Goal: Task Accomplishment & Management: Manage account settings

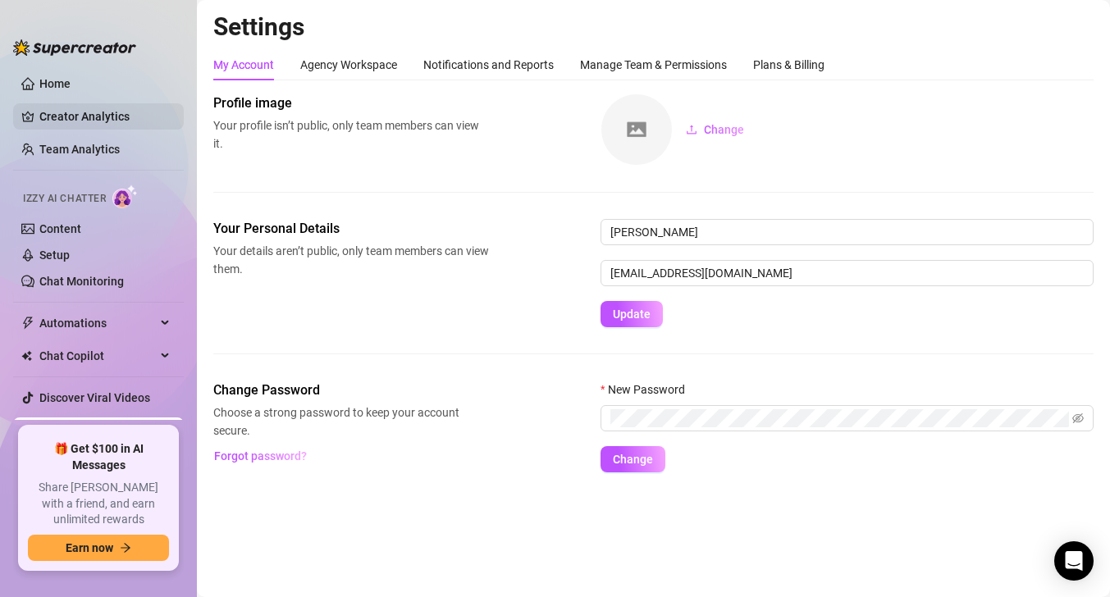
click at [71, 112] on link "Creator Analytics" at bounding box center [104, 116] width 131 height 26
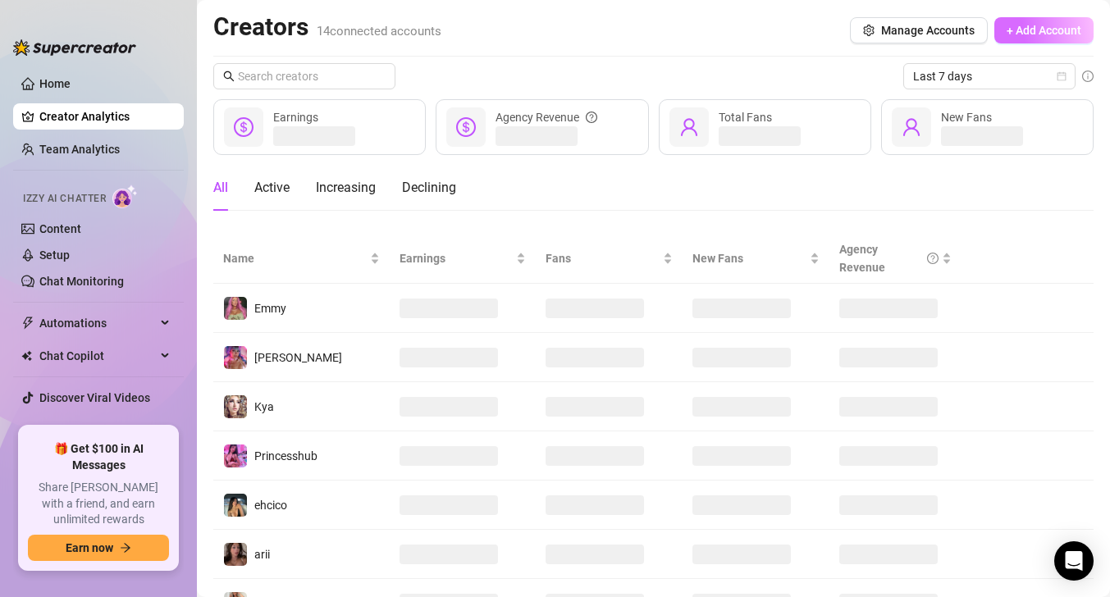
click at [1016, 22] on button "+ Add Account" at bounding box center [1043, 30] width 99 height 26
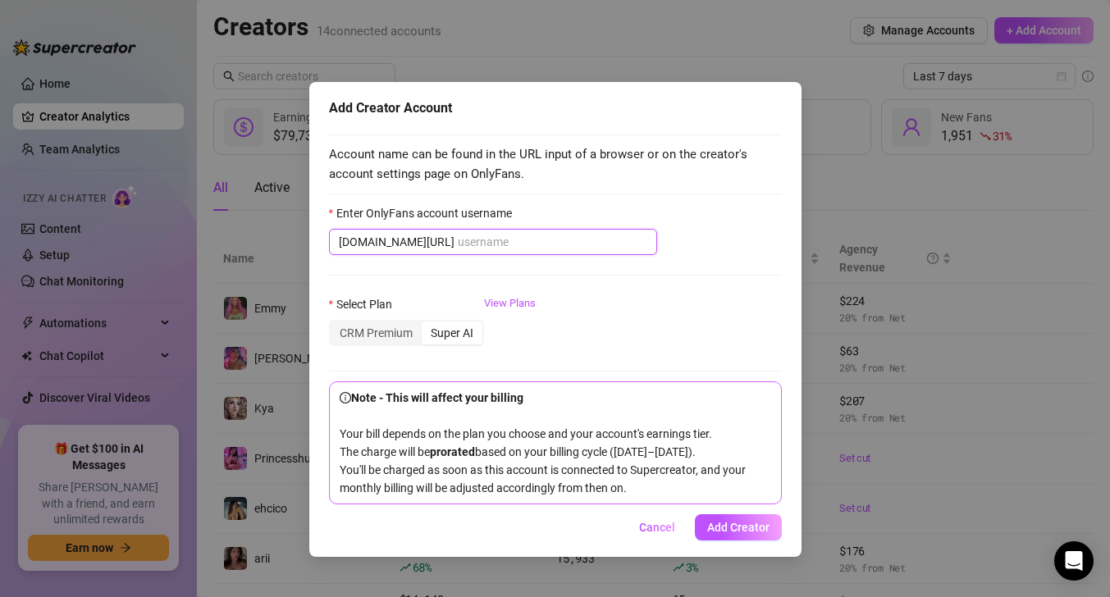
click at [458, 240] on input "Enter OnlyFans account username" at bounding box center [552, 242] width 189 height 18
click at [470, 245] on input "Enter OnlyFans account username" at bounding box center [552, 242] width 189 height 18
click at [486, 240] on input "Enter OnlyFans account username" at bounding box center [552, 242] width 189 height 18
paste input "darthriah"
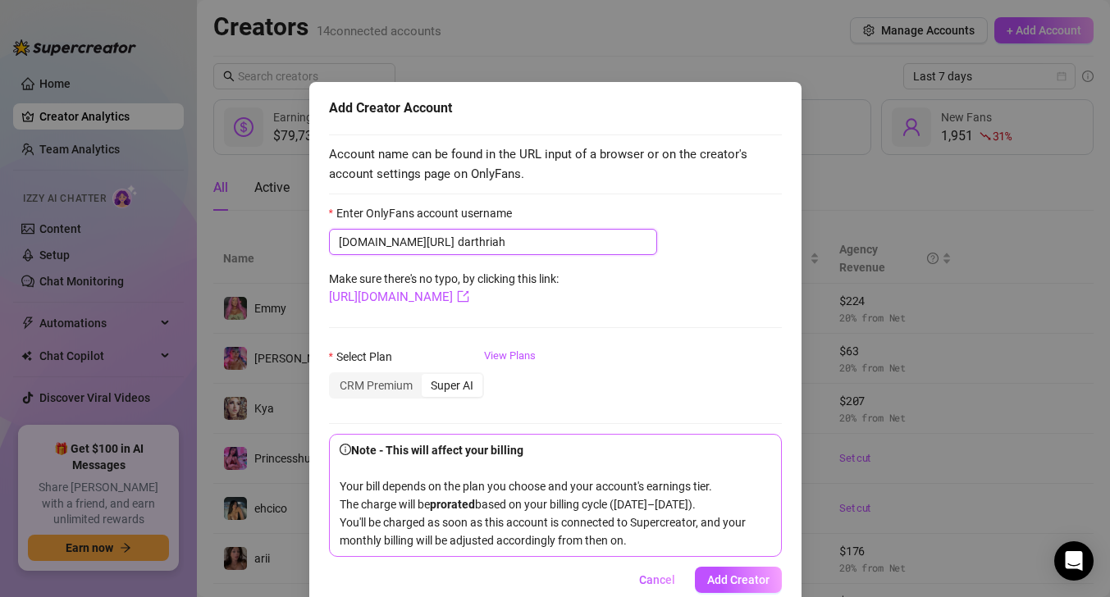
click at [458, 243] on input "darthriah" at bounding box center [552, 242] width 189 height 18
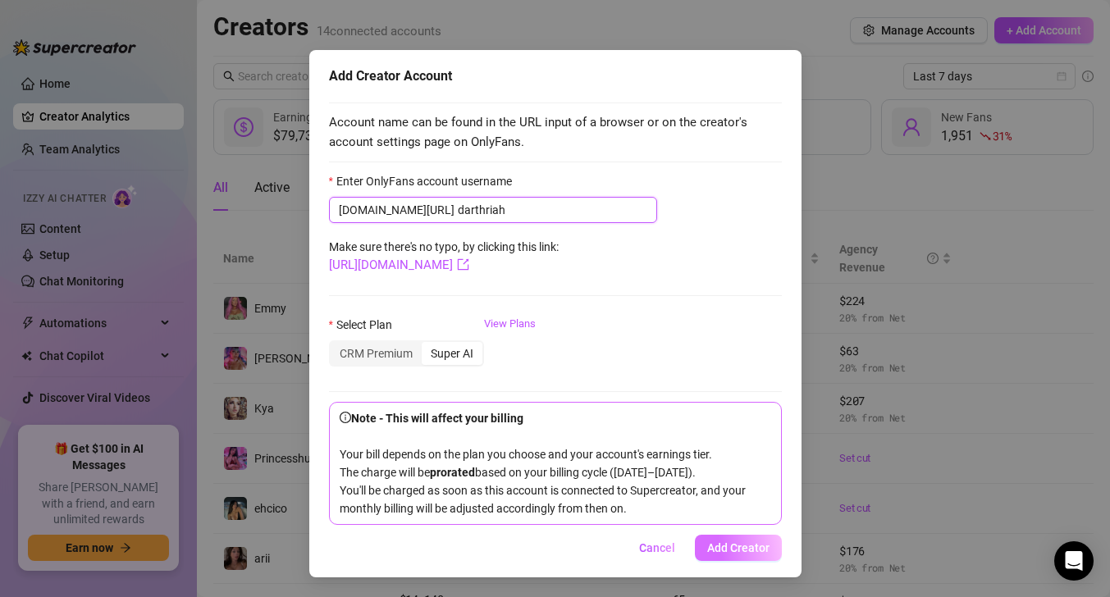
type input "darthriah"
click at [757, 547] on span "Add Creator" at bounding box center [738, 547] width 62 height 13
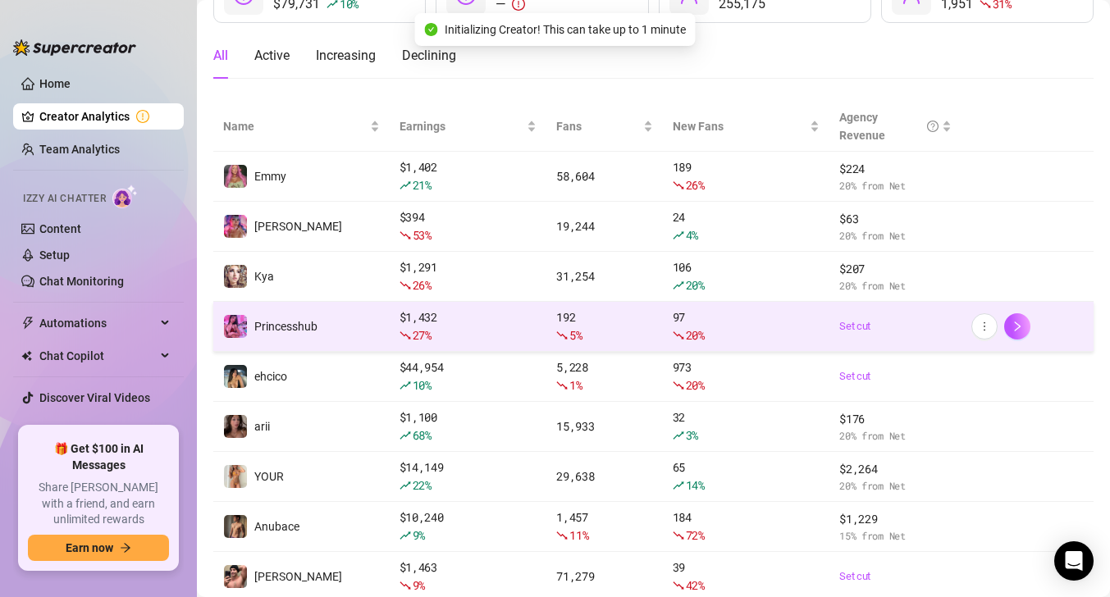
scroll to position [282, 0]
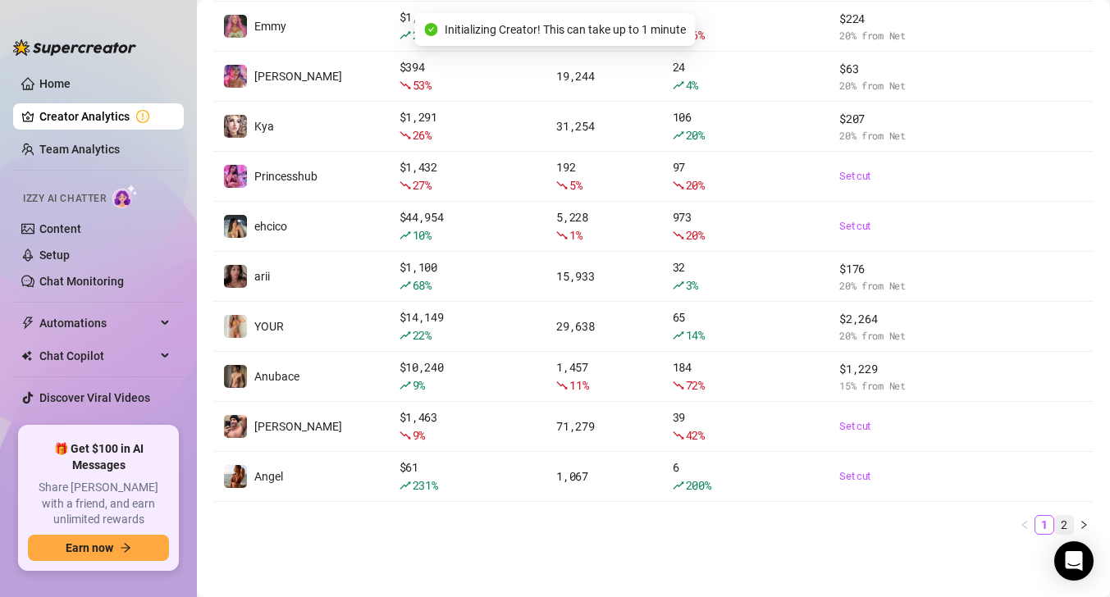
click at [1066, 530] on link "2" at bounding box center [1064, 525] width 18 height 18
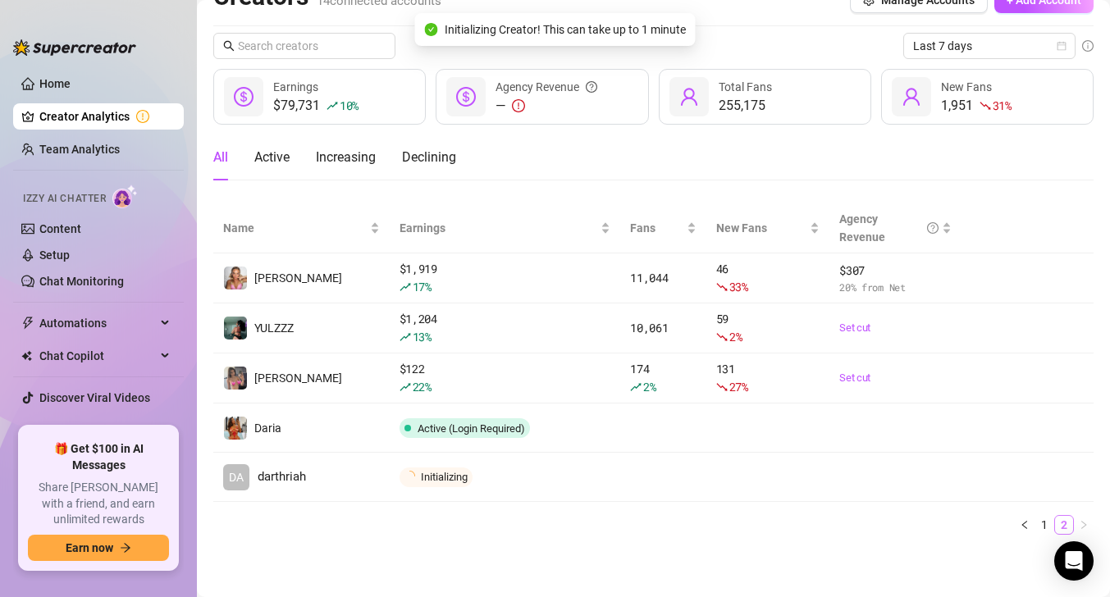
scroll to position [30, 0]
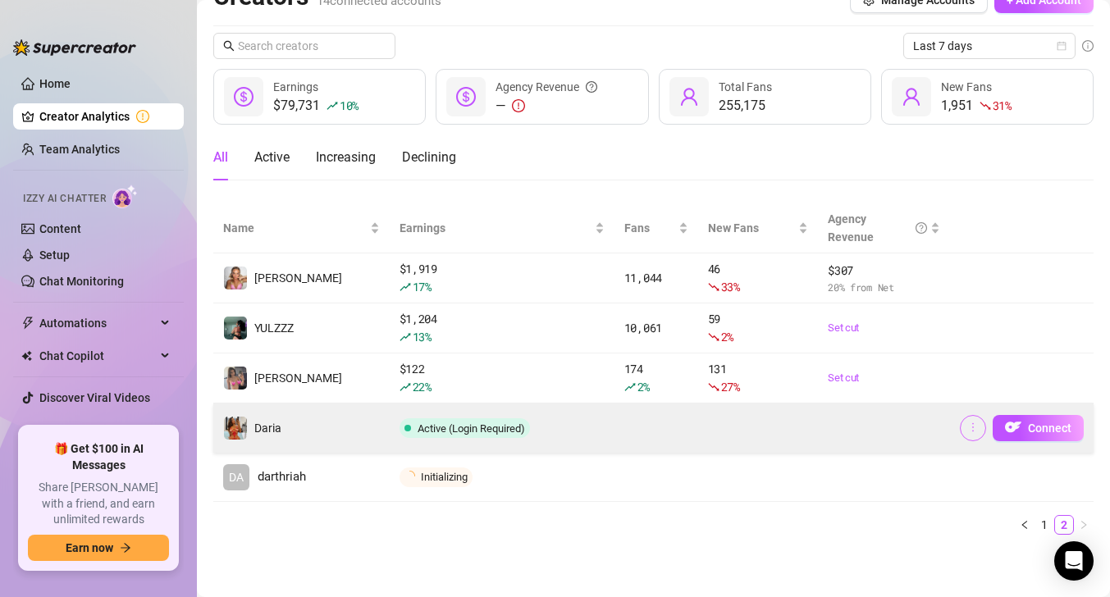
click at [974, 431] on icon "more" at bounding box center [972, 427] width 11 height 11
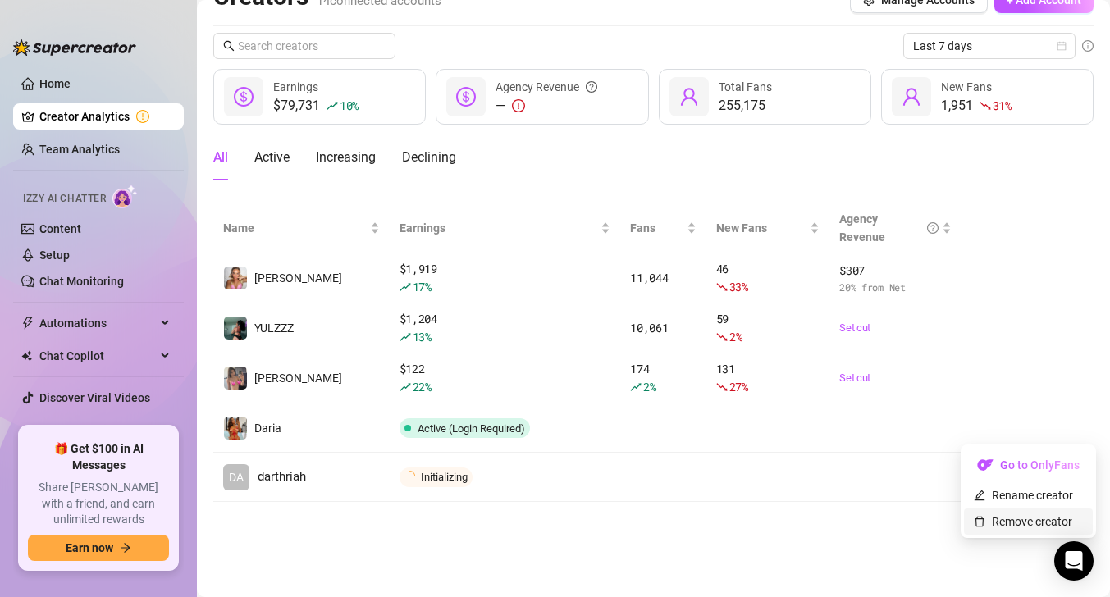
click at [1003, 519] on link "Remove creator" at bounding box center [1023, 521] width 98 height 13
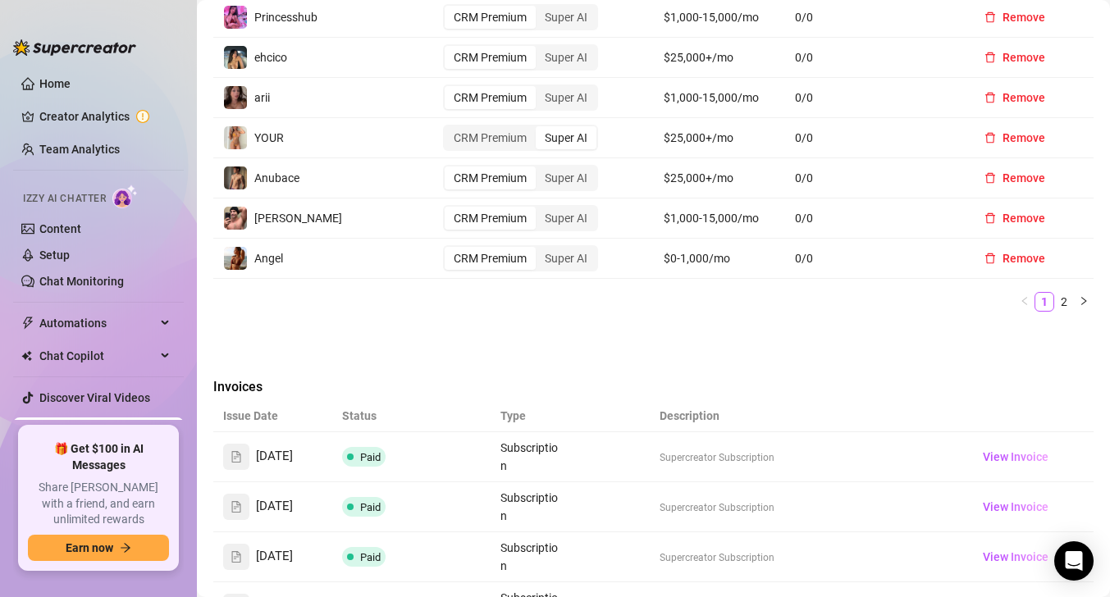
scroll to position [574, 0]
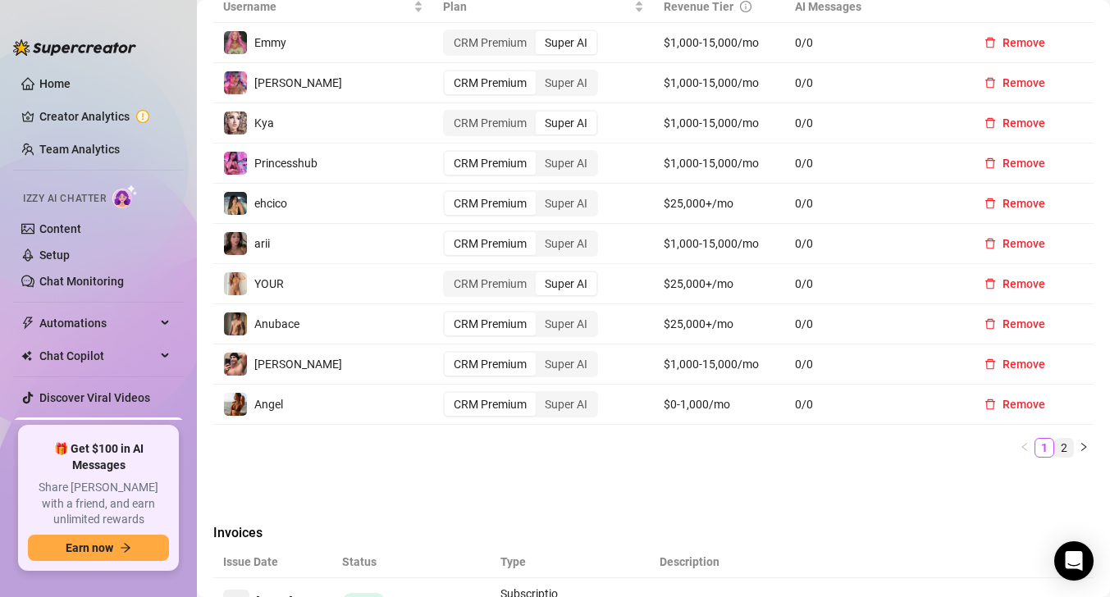
click at [1063, 445] on link "2" at bounding box center [1064, 448] width 18 height 18
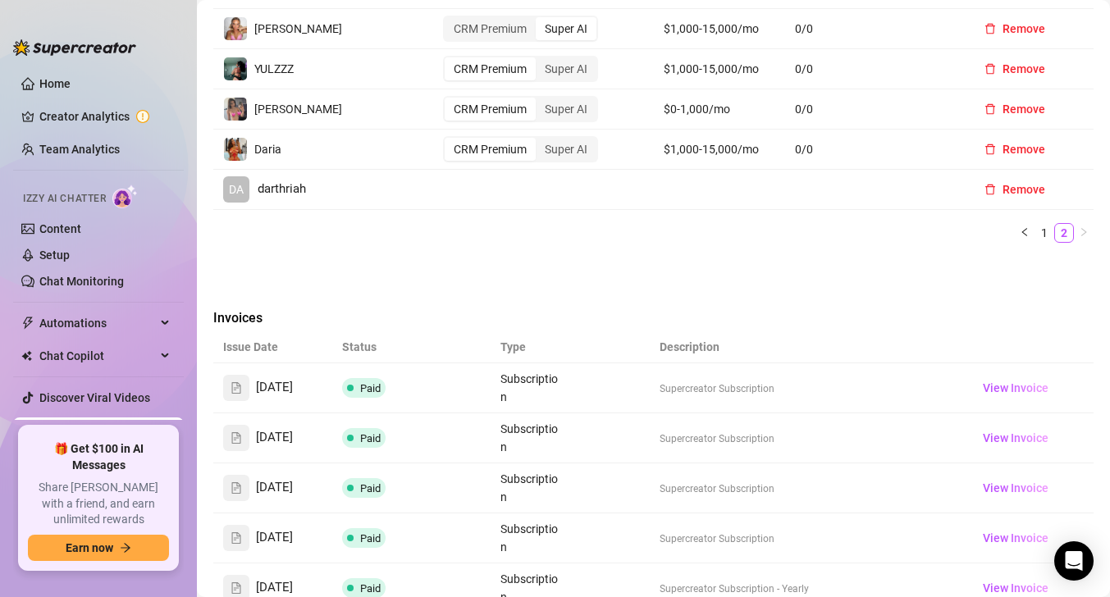
scroll to position [589, 0]
click at [1021, 148] on span "Remove" at bounding box center [1023, 148] width 43 height 13
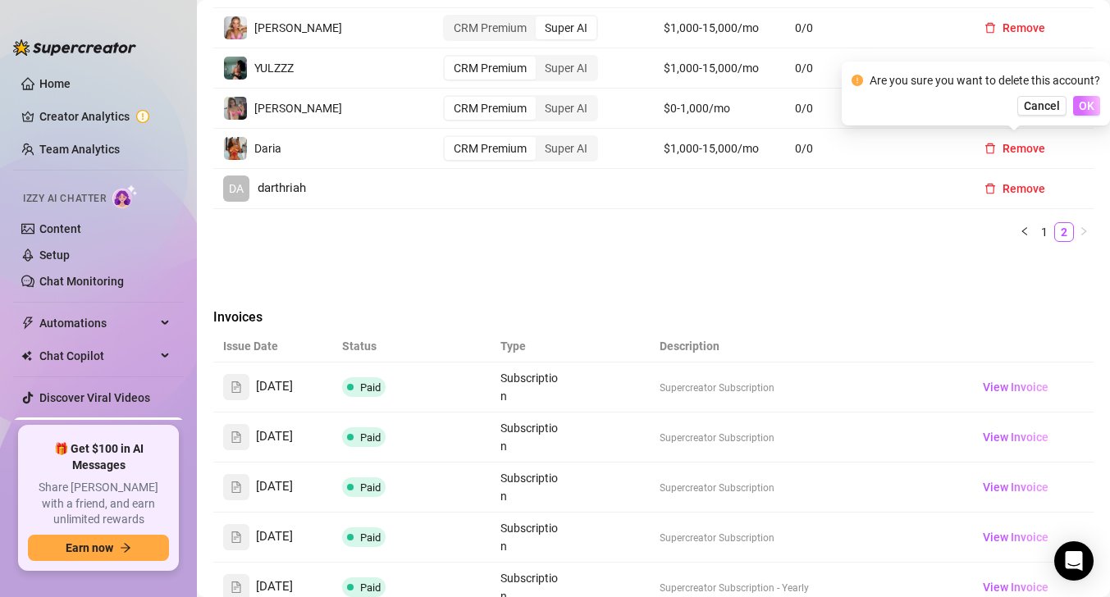
click at [1084, 103] on span "OK" at bounding box center [1087, 105] width 16 height 13
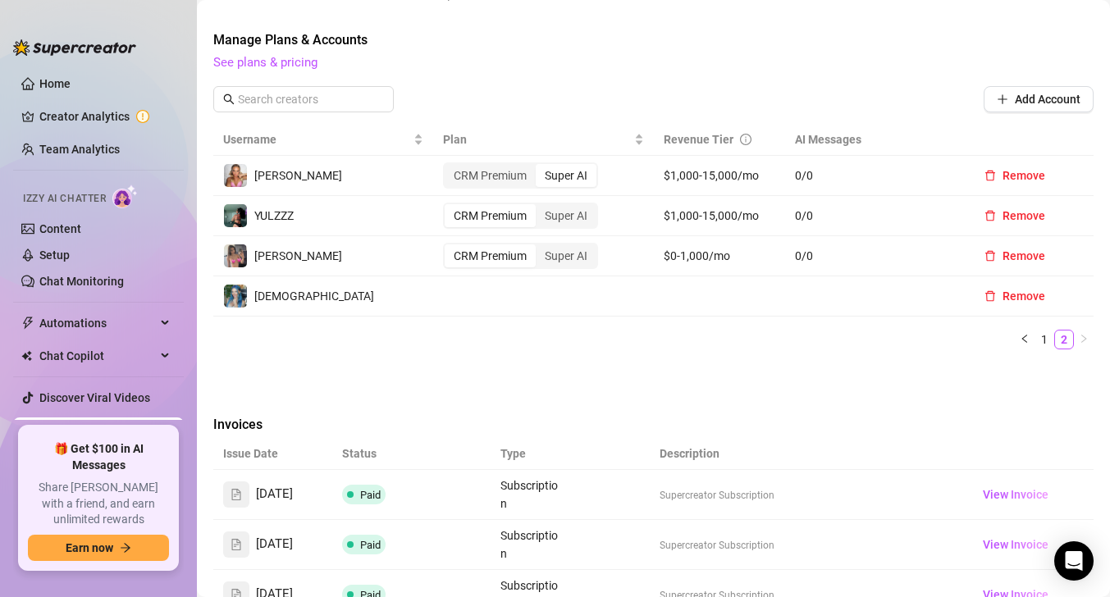
scroll to position [0, 0]
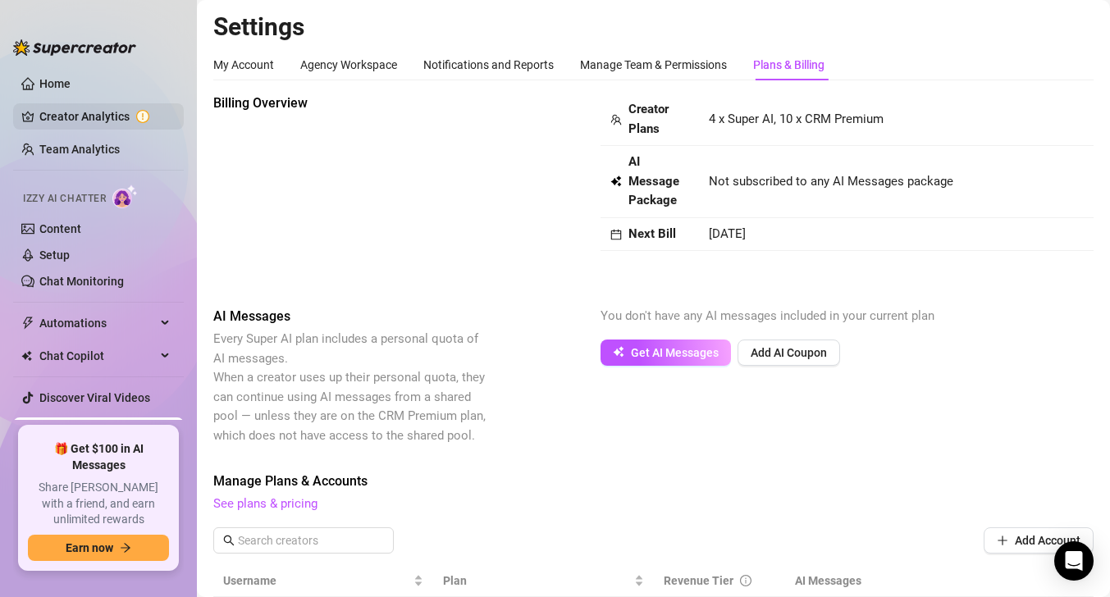
click at [91, 112] on link "Creator Analytics" at bounding box center [104, 116] width 131 height 26
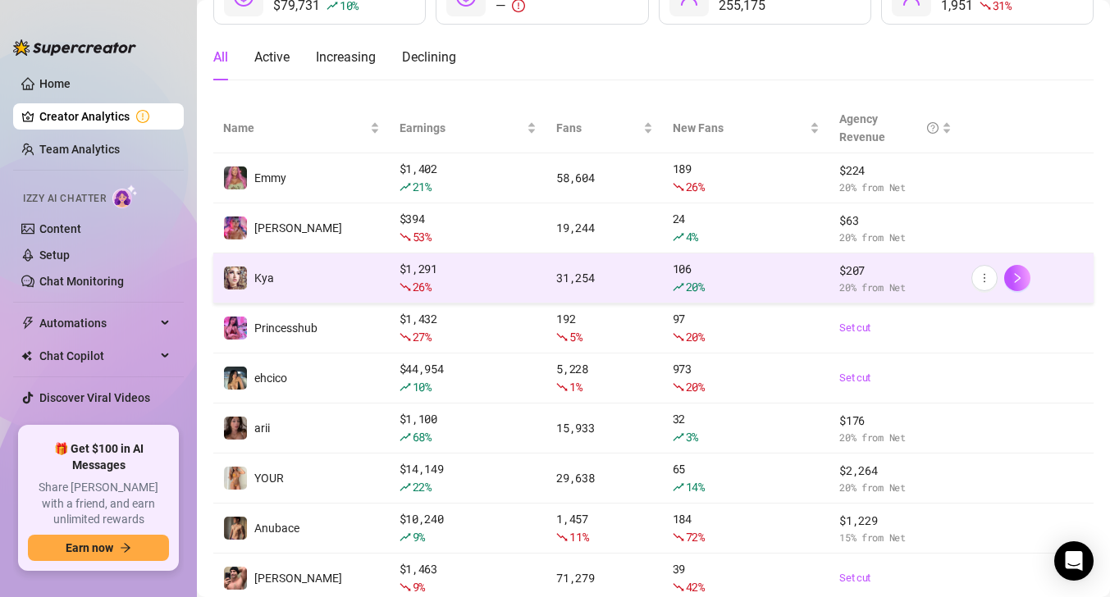
scroll to position [282, 0]
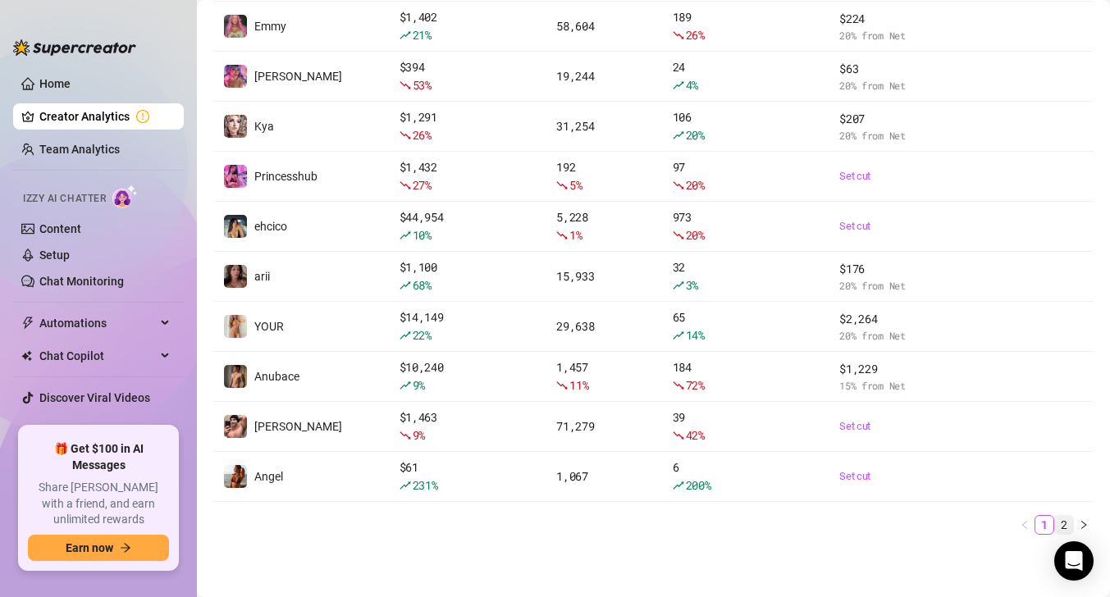
click at [1061, 518] on link "2" at bounding box center [1064, 525] width 18 height 18
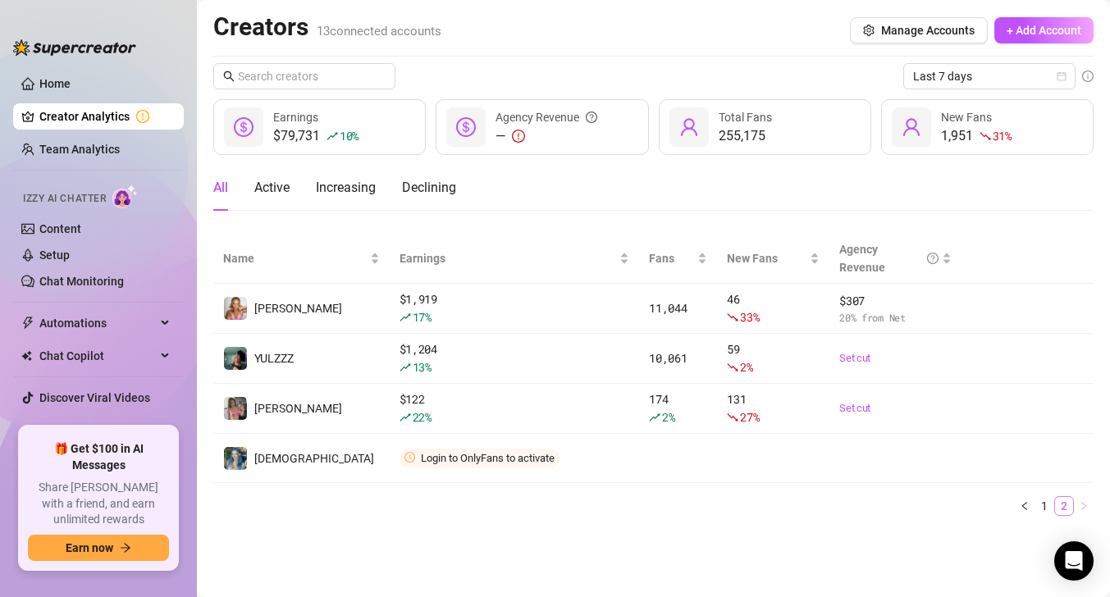
scroll to position [0, 0]
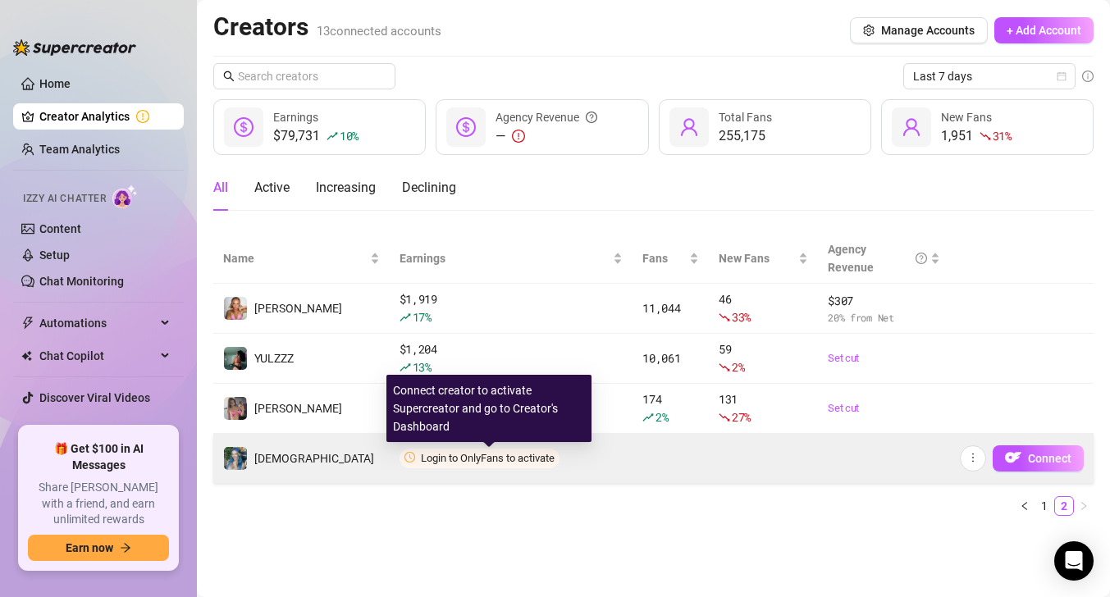
click at [434, 459] on span "Login to OnlyFans to activate" at bounding box center [488, 458] width 134 height 12
click at [474, 454] on span "Login to OnlyFans to activate" at bounding box center [488, 458] width 134 height 12
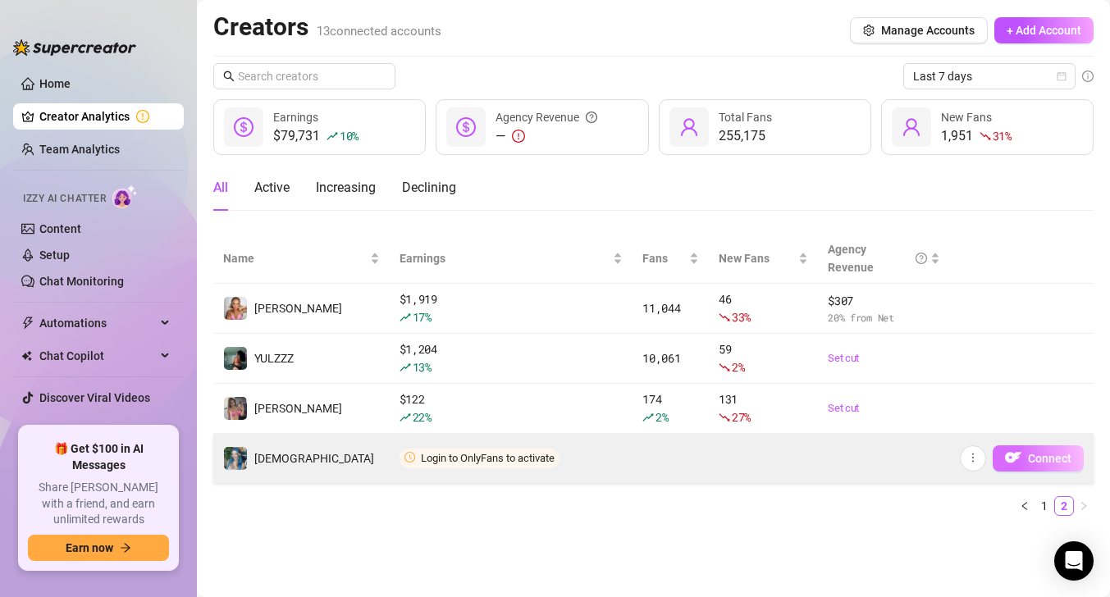
click at [1037, 463] on span "Connect" at bounding box center [1049, 458] width 43 height 13
click at [1018, 456] on img "button" at bounding box center [1013, 458] width 16 height 16
click at [503, 460] on span "Login to OnlyFans to activate" at bounding box center [488, 458] width 134 height 12
click at [979, 461] on button "button" at bounding box center [973, 458] width 26 height 26
click at [1025, 459] on button "Connect" at bounding box center [1038, 458] width 91 height 26
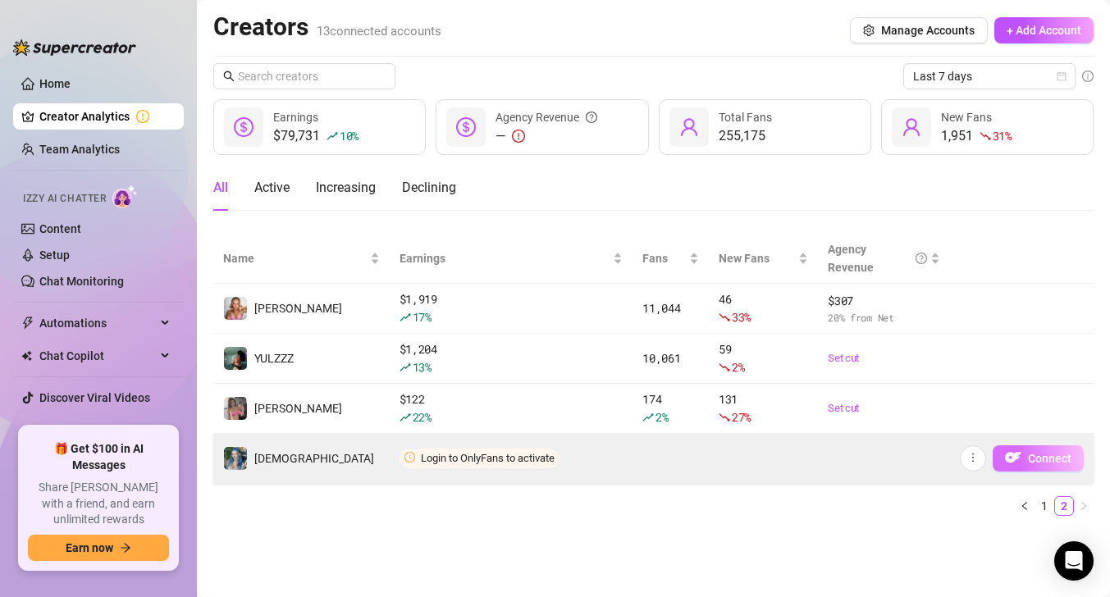
click at [1025, 459] on button "Connect" at bounding box center [1038, 458] width 91 height 26
